Goal: Book appointment/travel/reservation

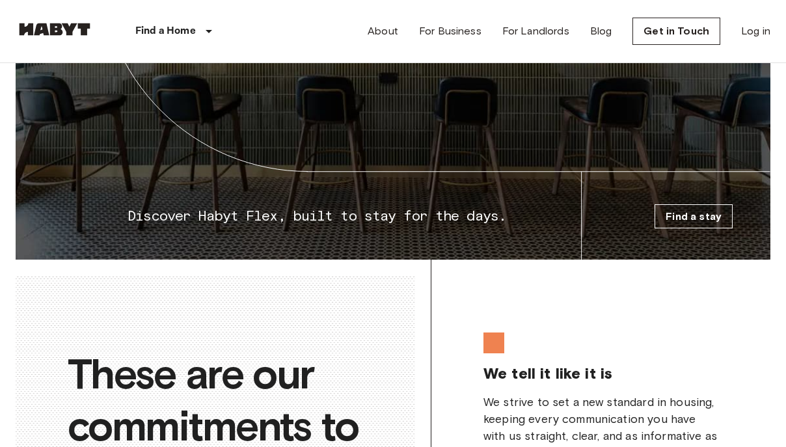
scroll to position [1617, 0]
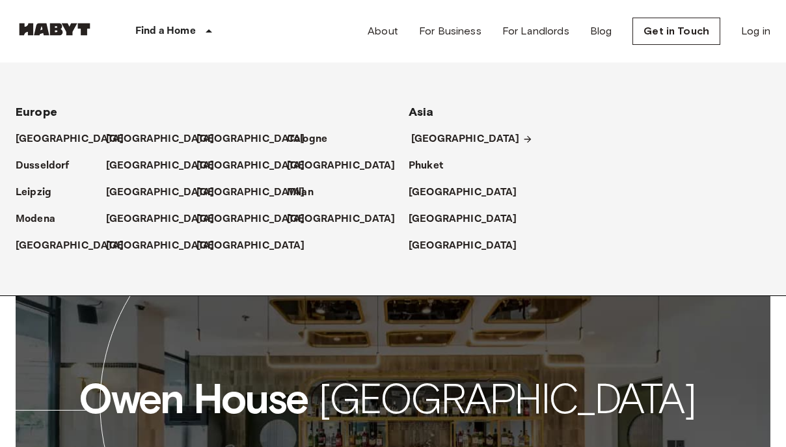
click at [433, 135] on p "[GEOGRAPHIC_DATA]" at bounding box center [465, 139] width 109 height 16
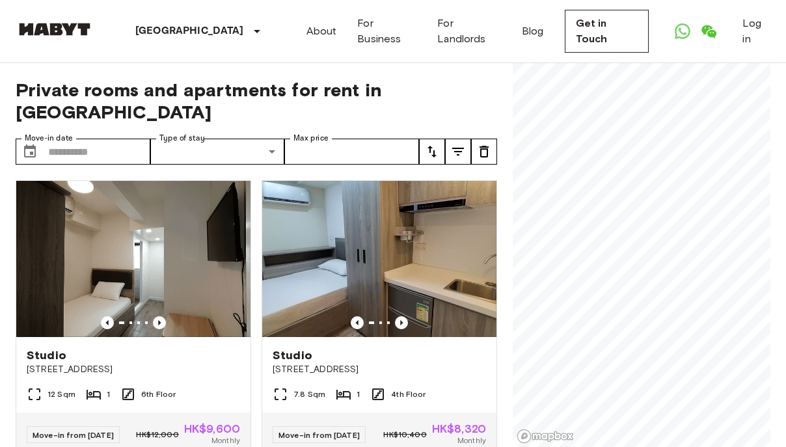
scroll to position [110, 0]
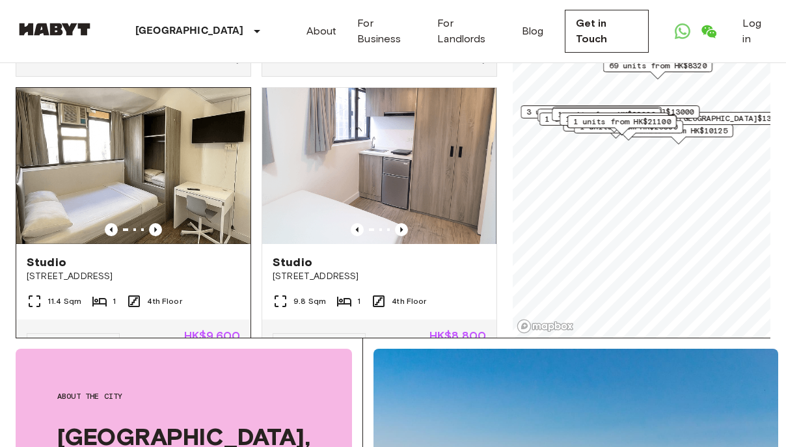
scroll to position [288, 0]
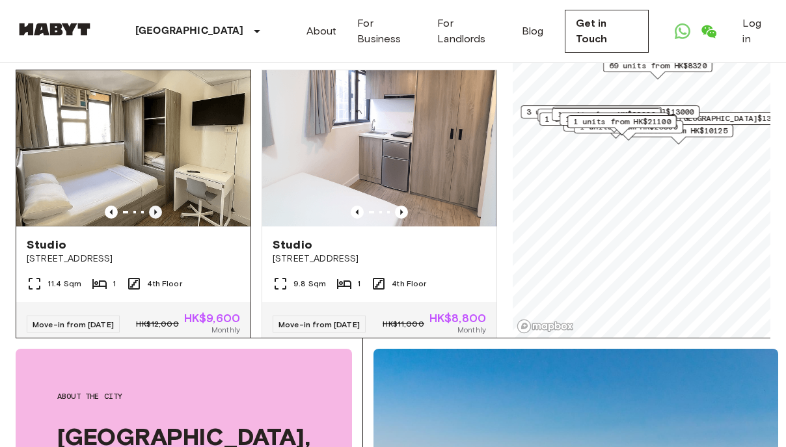
click at [156, 219] on icon "Previous image" at bounding box center [155, 212] width 13 height 13
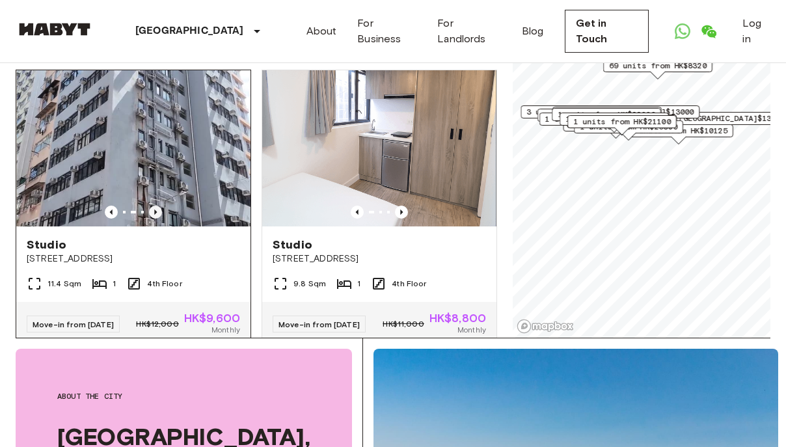
click at [155, 219] on icon "Previous image" at bounding box center [155, 212] width 13 height 13
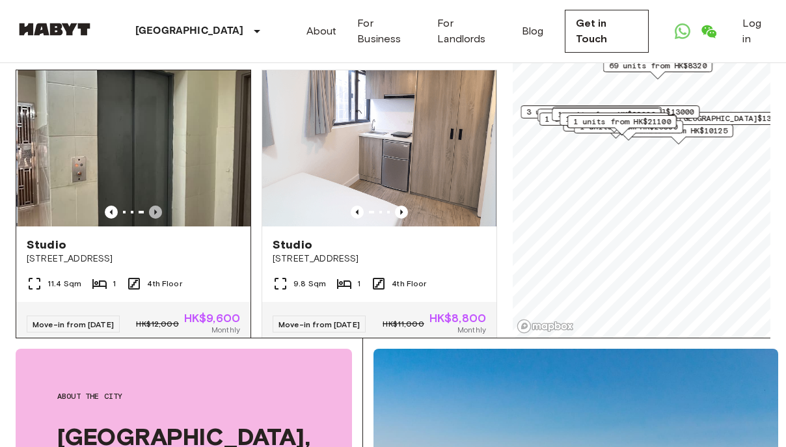
click at [155, 219] on icon "Previous image" at bounding box center [155, 212] width 13 height 13
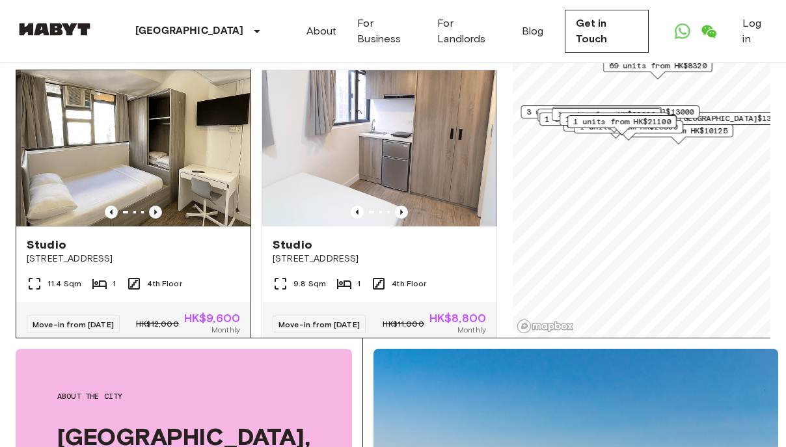
click at [155, 219] on icon "Previous image" at bounding box center [155, 212] width 13 height 13
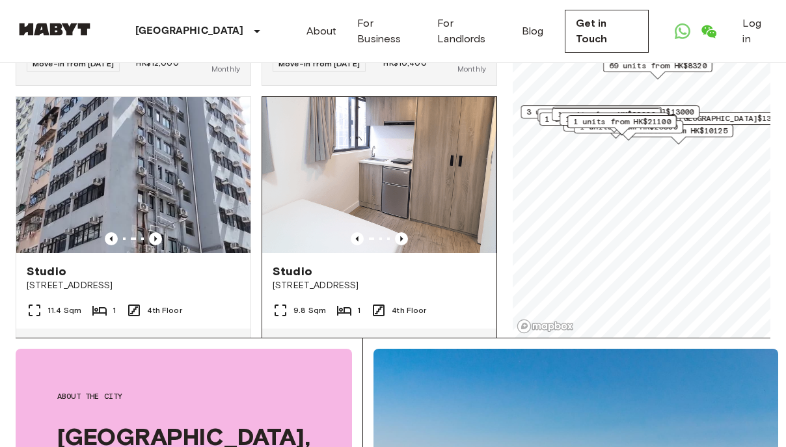
scroll to position [0, 0]
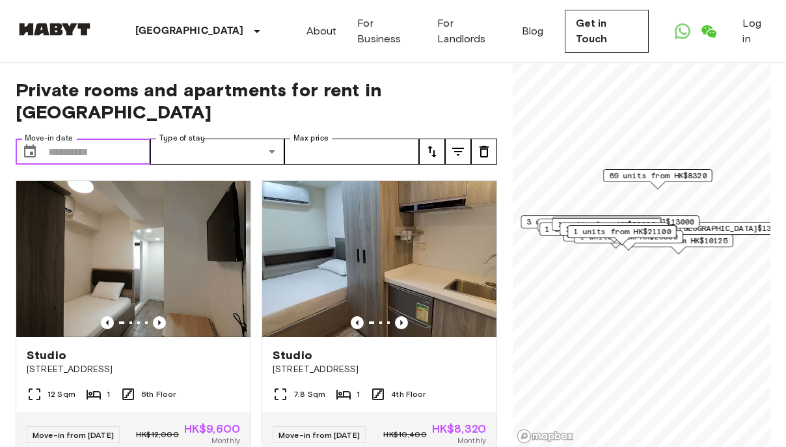
click at [103, 154] on input "Move-in date" at bounding box center [99, 152] width 102 height 26
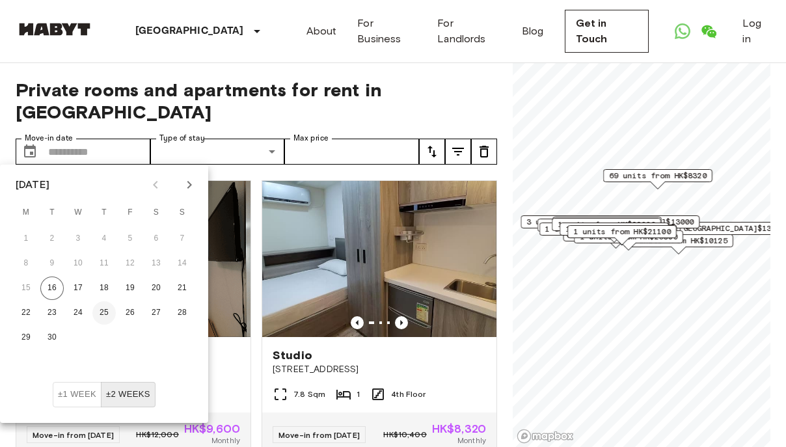
click at [105, 316] on button "25" at bounding box center [103, 312] width 23 height 23
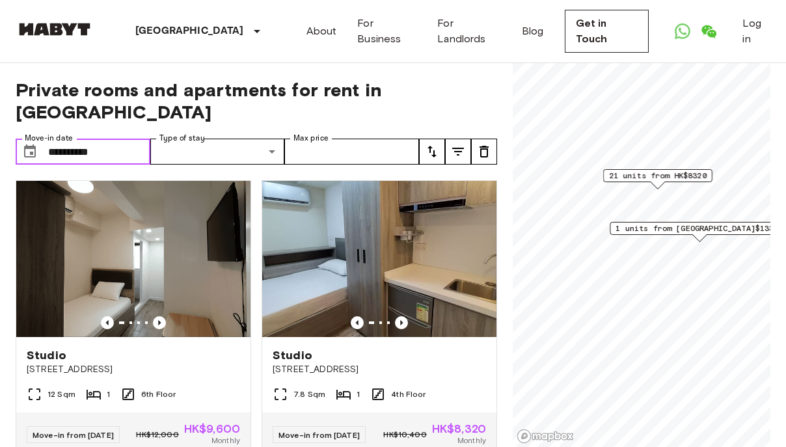
type input "**********"
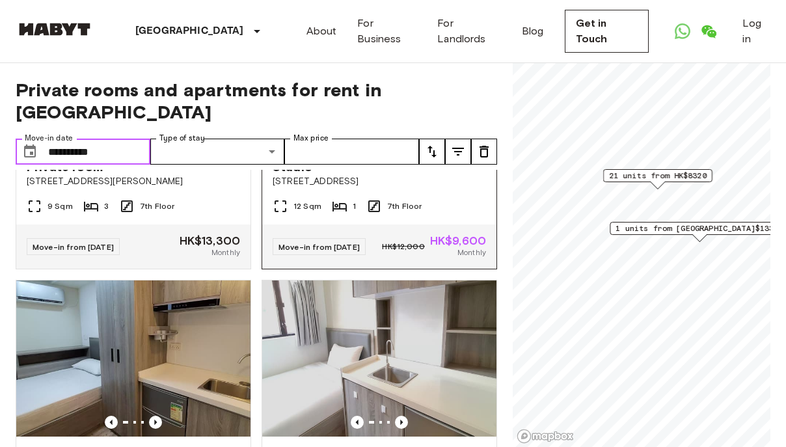
scroll to position [2738, 0]
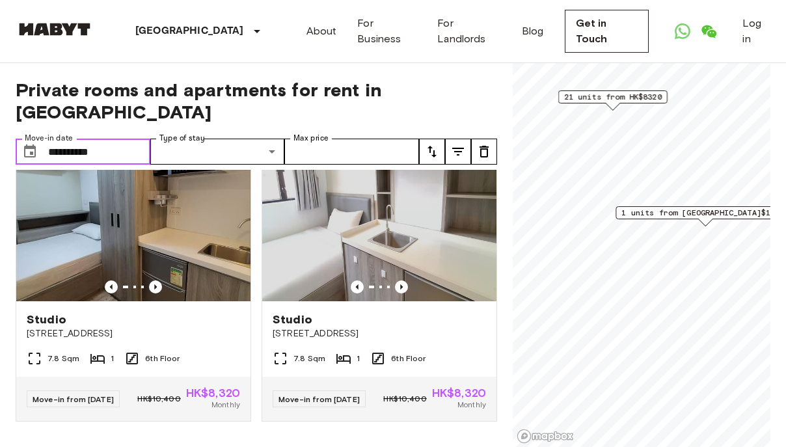
click at [710, 213] on span "1 units from [GEOGRAPHIC_DATA]$13300" at bounding box center [705, 213] width 167 height 12
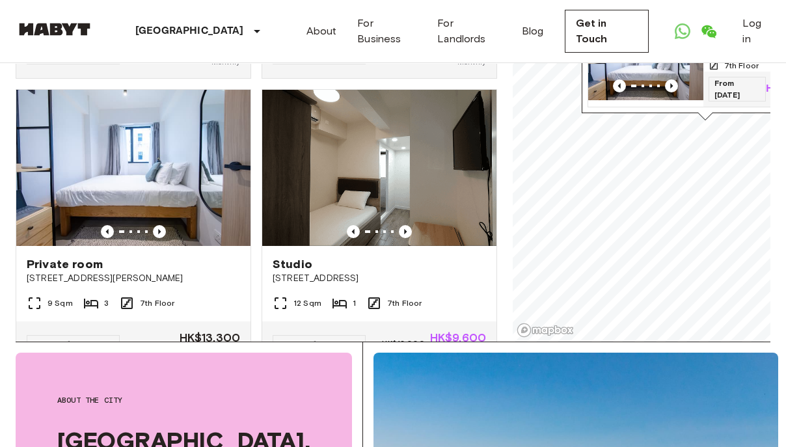
scroll to position [1459, 0]
